Goal: Use online tool/utility: Utilize a website feature to perform a specific function

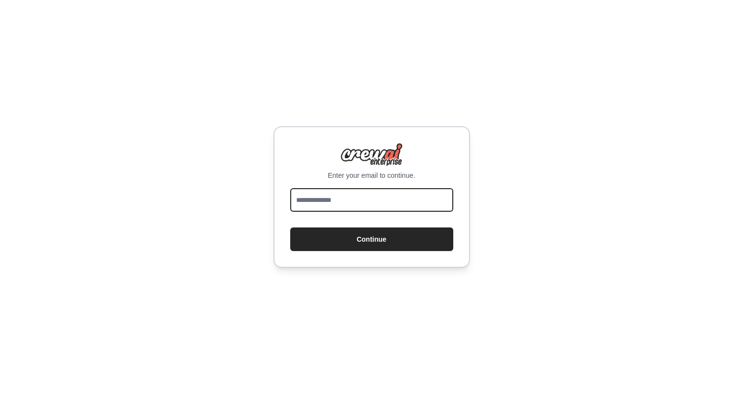
click at [443, 195] on input "email" at bounding box center [371, 200] width 163 height 24
click at [430, 166] on div "Enter your email to continue." at bounding box center [371, 161] width 163 height 37
click at [436, 203] on input "email" at bounding box center [371, 200] width 163 height 24
click at [444, 204] on input "email" at bounding box center [371, 200] width 163 height 24
click at [385, 148] on img at bounding box center [371, 155] width 63 height 24
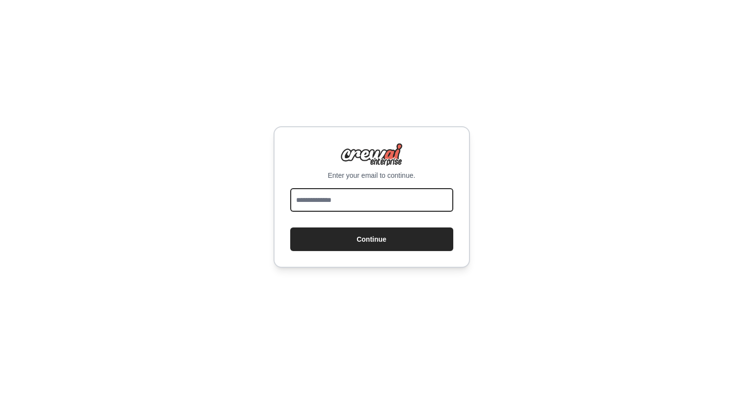
paste input "**********"
type input "**********"
click at [371, 239] on button "Continue" at bounding box center [371, 239] width 163 height 24
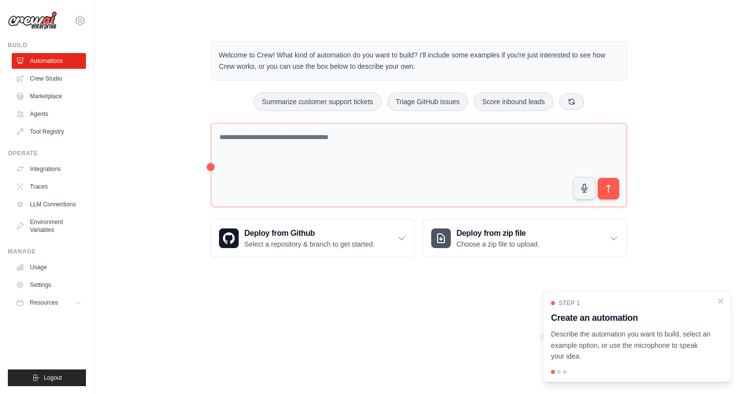
click at [609, 340] on p "Describe the automation you want to build, select an example option, or use the…" at bounding box center [631, 344] width 160 height 33
click at [47, 265] on link "Usage" at bounding box center [50, 267] width 74 height 16
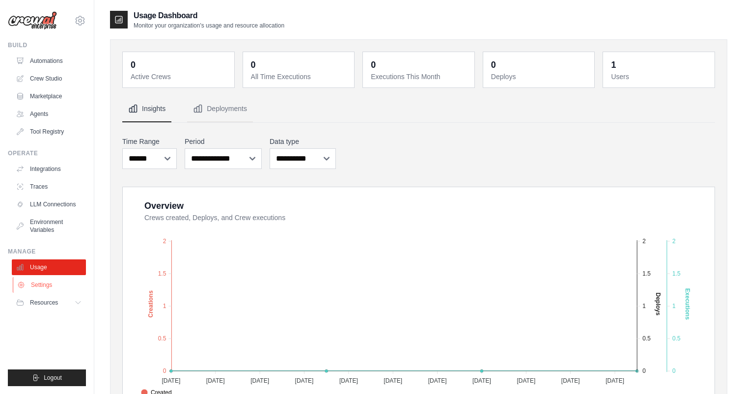
click at [45, 280] on link "Settings" at bounding box center [50, 285] width 74 height 16
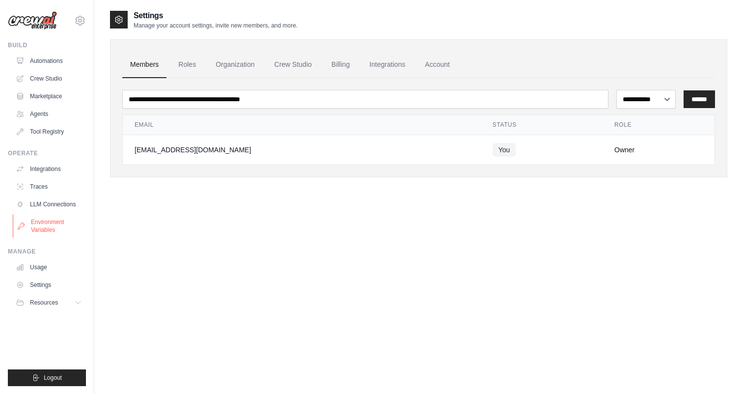
click at [51, 224] on link "Environment Variables" at bounding box center [50, 226] width 74 height 24
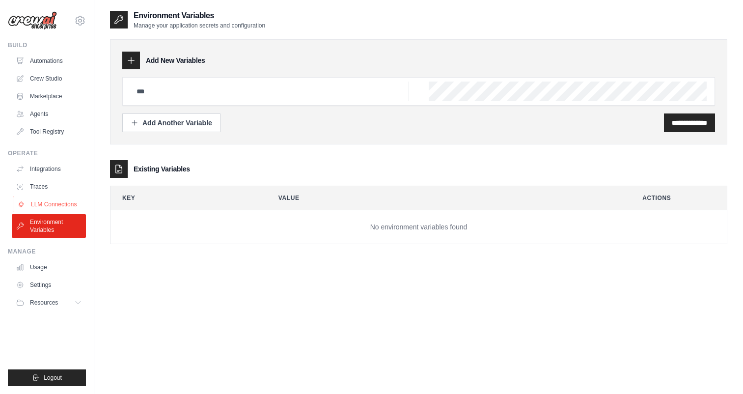
click at [56, 203] on link "LLM Connections" at bounding box center [50, 204] width 74 height 16
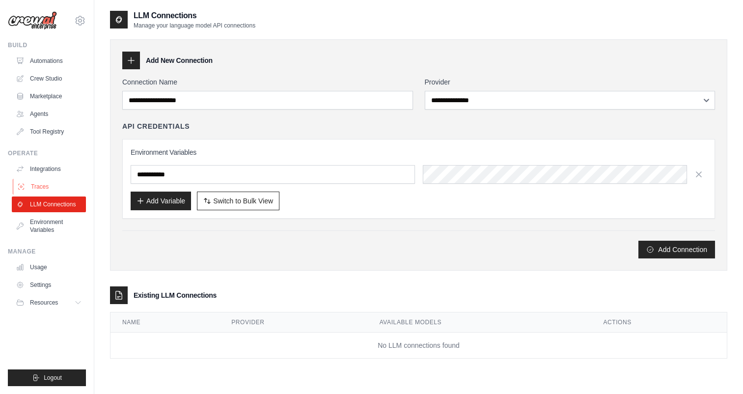
click at [56, 191] on link "Traces" at bounding box center [50, 187] width 74 height 16
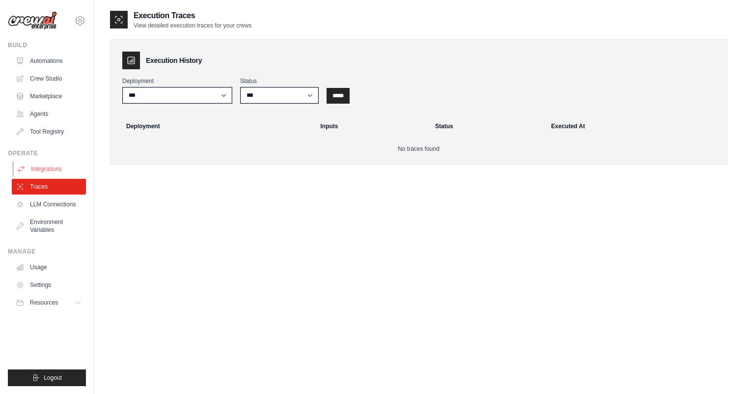
click at [58, 169] on link "Integrations" at bounding box center [50, 169] width 74 height 16
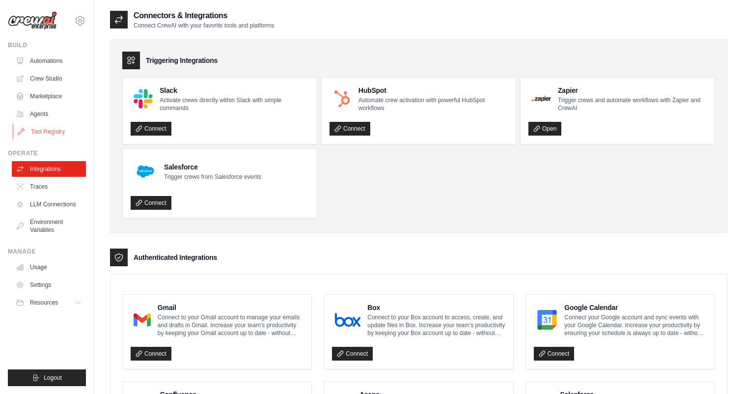
click at [54, 133] on link "Tool Registry" at bounding box center [50, 132] width 74 height 16
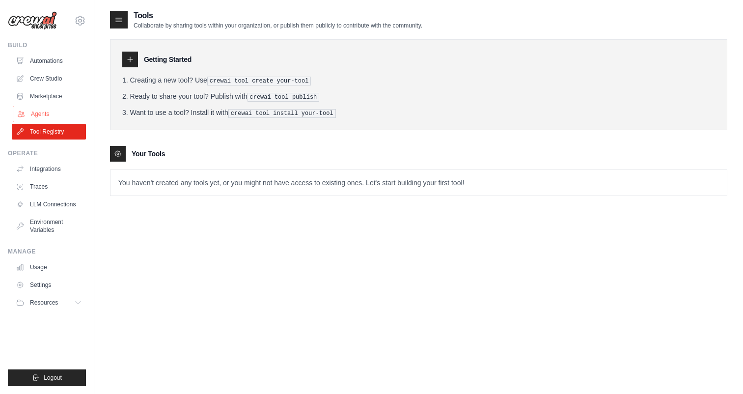
click at [53, 110] on link "Agents" at bounding box center [50, 114] width 74 height 16
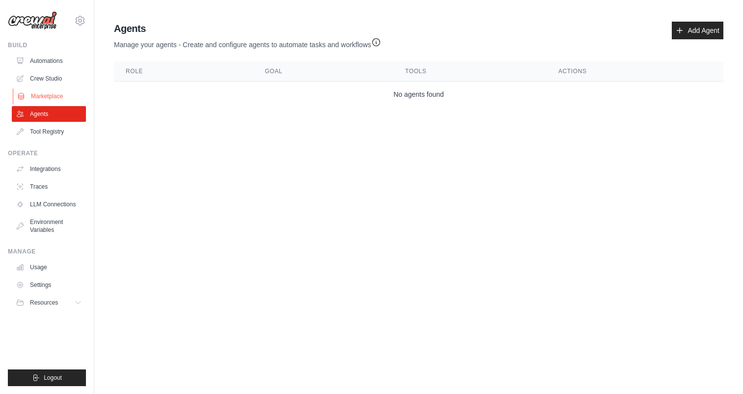
click at [53, 96] on link "Marketplace" at bounding box center [50, 96] width 74 height 16
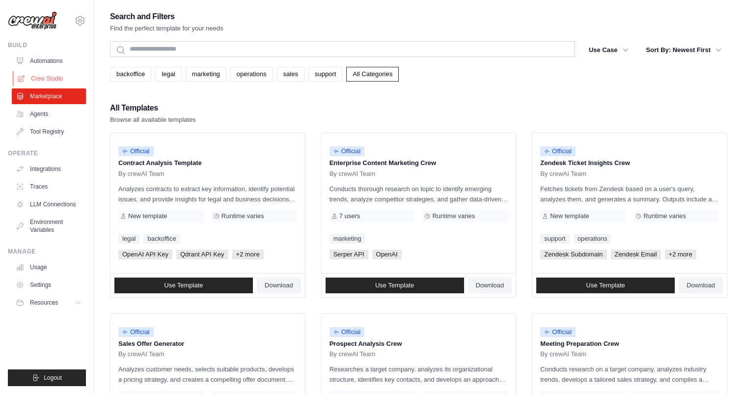
click at [53, 78] on link "Crew Studio" at bounding box center [50, 79] width 74 height 16
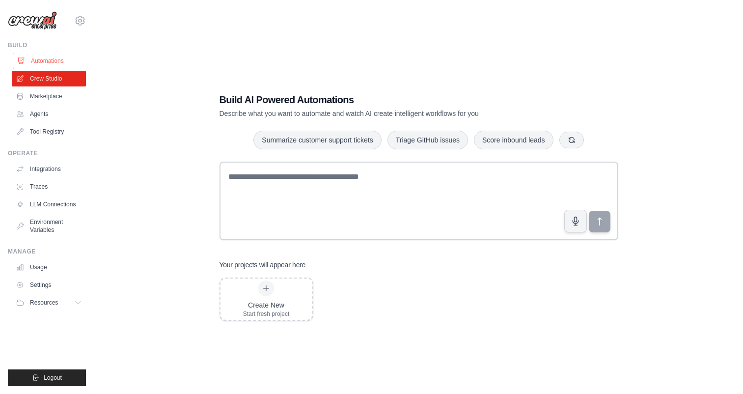
click at [56, 59] on link "Automations" at bounding box center [50, 61] width 74 height 16
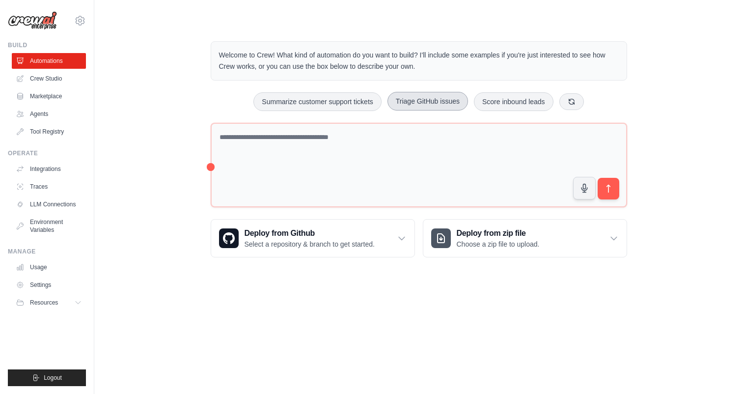
click at [429, 97] on button "Triage GitHub issues" at bounding box center [427, 101] width 80 height 19
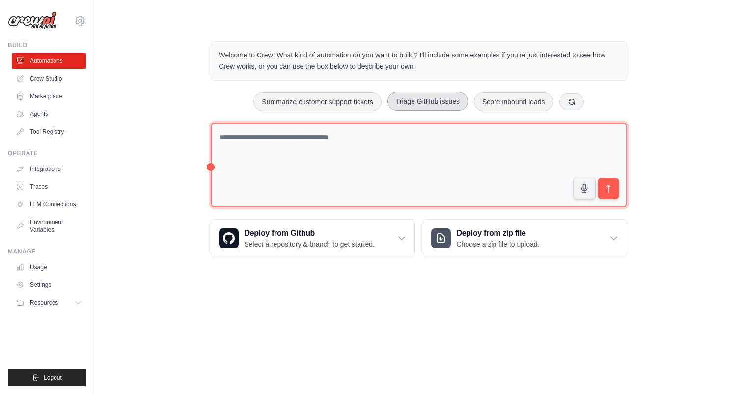
type textarea "**********"
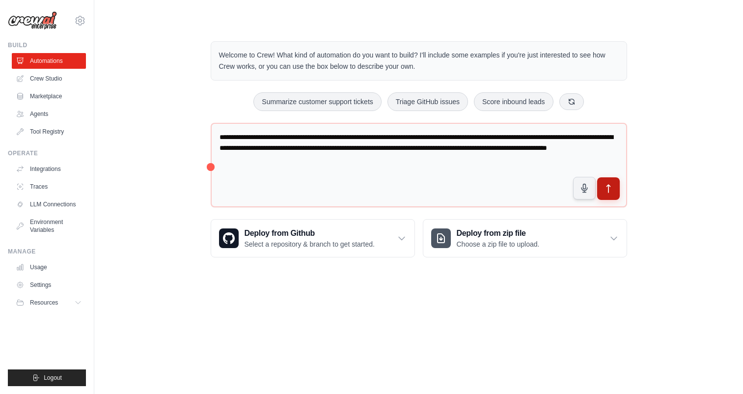
click at [613, 186] on button "submit" at bounding box center [607, 188] width 23 height 23
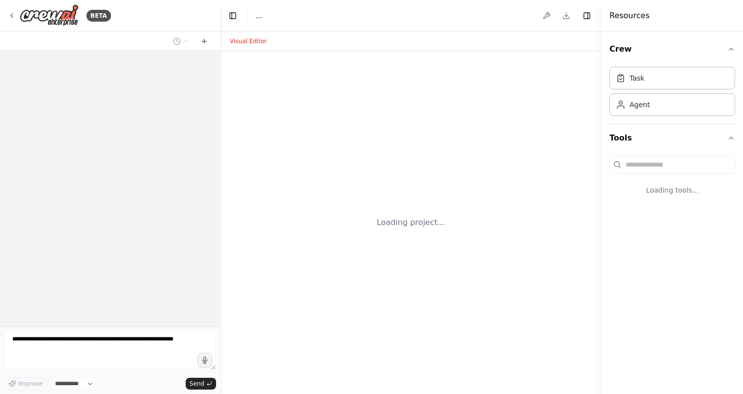
select select "****"
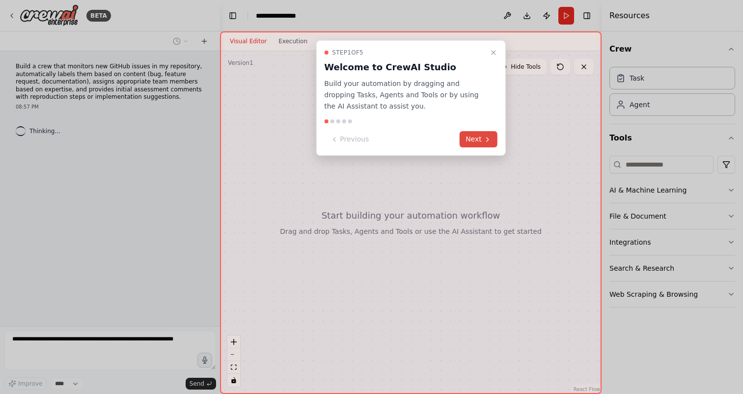
click at [483, 143] on button "Next" at bounding box center [478, 139] width 38 height 16
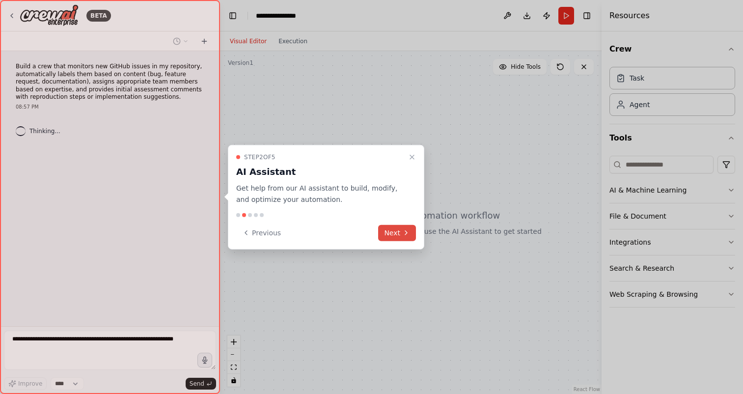
click at [402, 232] on icon at bounding box center [406, 233] width 8 height 8
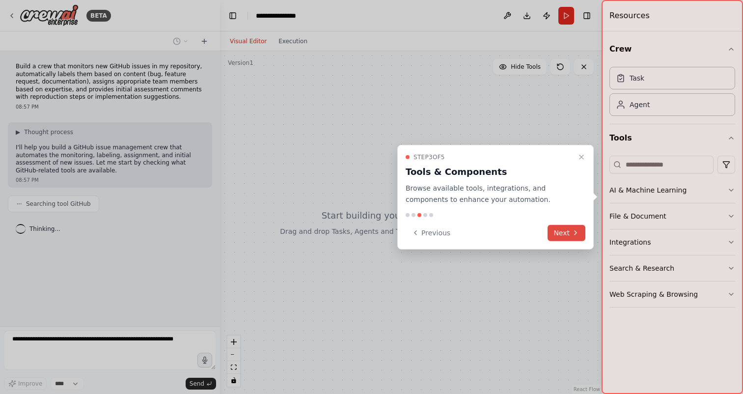
click at [569, 234] on button "Next" at bounding box center [566, 232] width 38 height 16
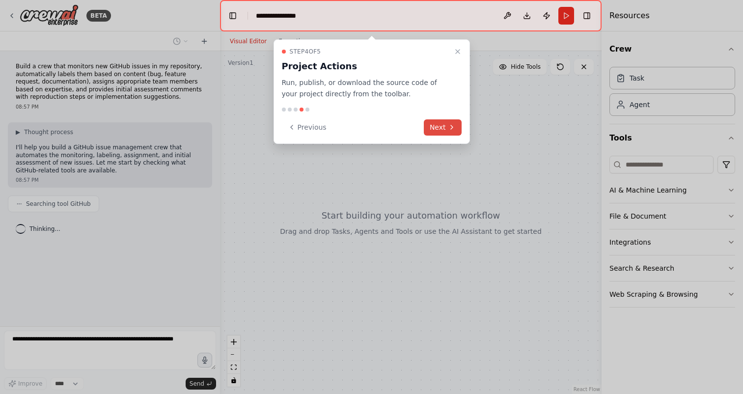
click at [437, 123] on button "Next" at bounding box center [443, 127] width 38 height 16
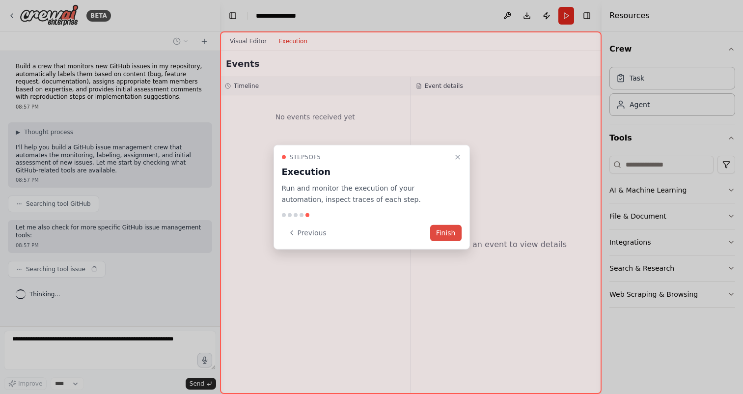
click at [446, 230] on button "Finish" at bounding box center [445, 232] width 31 height 16
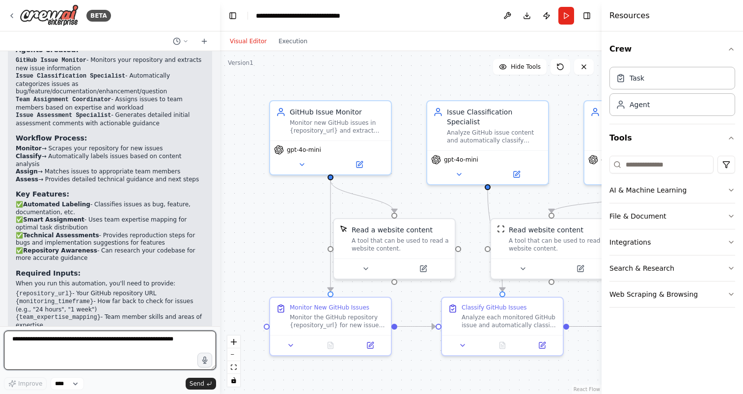
scroll to position [1217, 0]
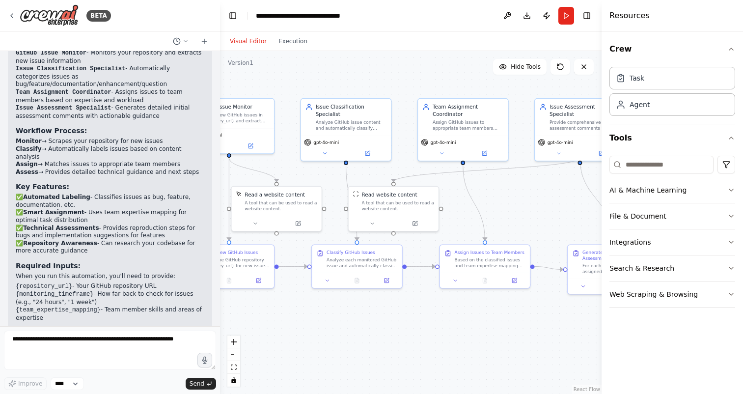
drag, startPoint x: 428, startPoint y: 81, endPoint x: 308, endPoint y: 85, distance: 120.3
click at [308, 85] on div ".deletable-edge-delete-btn { width: 20px; height: 20px; border: 0px solid #ffff…" at bounding box center [410, 222] width 381 height 343
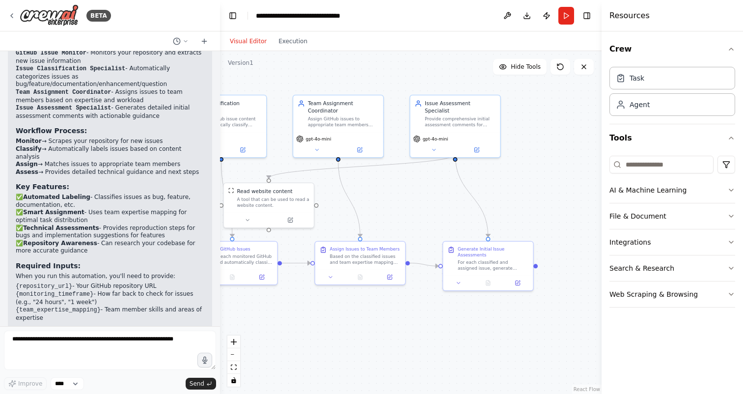
drag, startPoint x: 359, startPoint y: 79, endPoint x: 261, endPoint y: 75, distance: 98.7
click at [261, 75] on div ".deletable-edge-delete-btn { width: 20px; height: 20px; border: 0px solid #ffff…" at bounding box center [410, 222] width 381 height 343
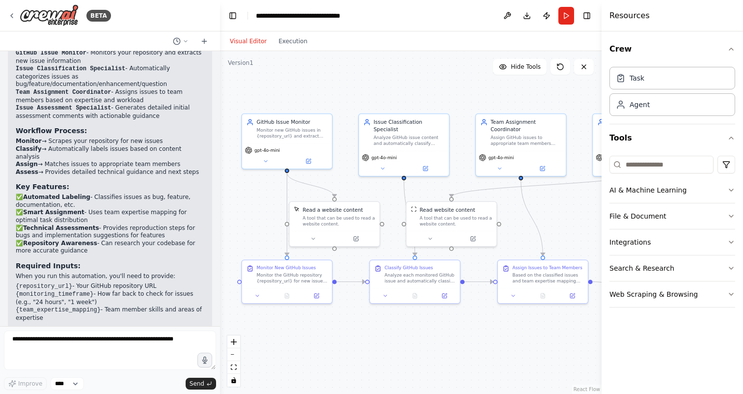
drag, startPoint x: 304, startPoint y: 74, endPoint x: 486, endPoint y: 92, distance: 183.5
click at [486, 92] on div ".deletable-edge-delete-btn { width: 20px; height: 20px; border: 0px solid #ffff…" at bounding box center [410, 222] width 381 height 343
